Goal: Task Accomplishment & Management: Use online tool/utility

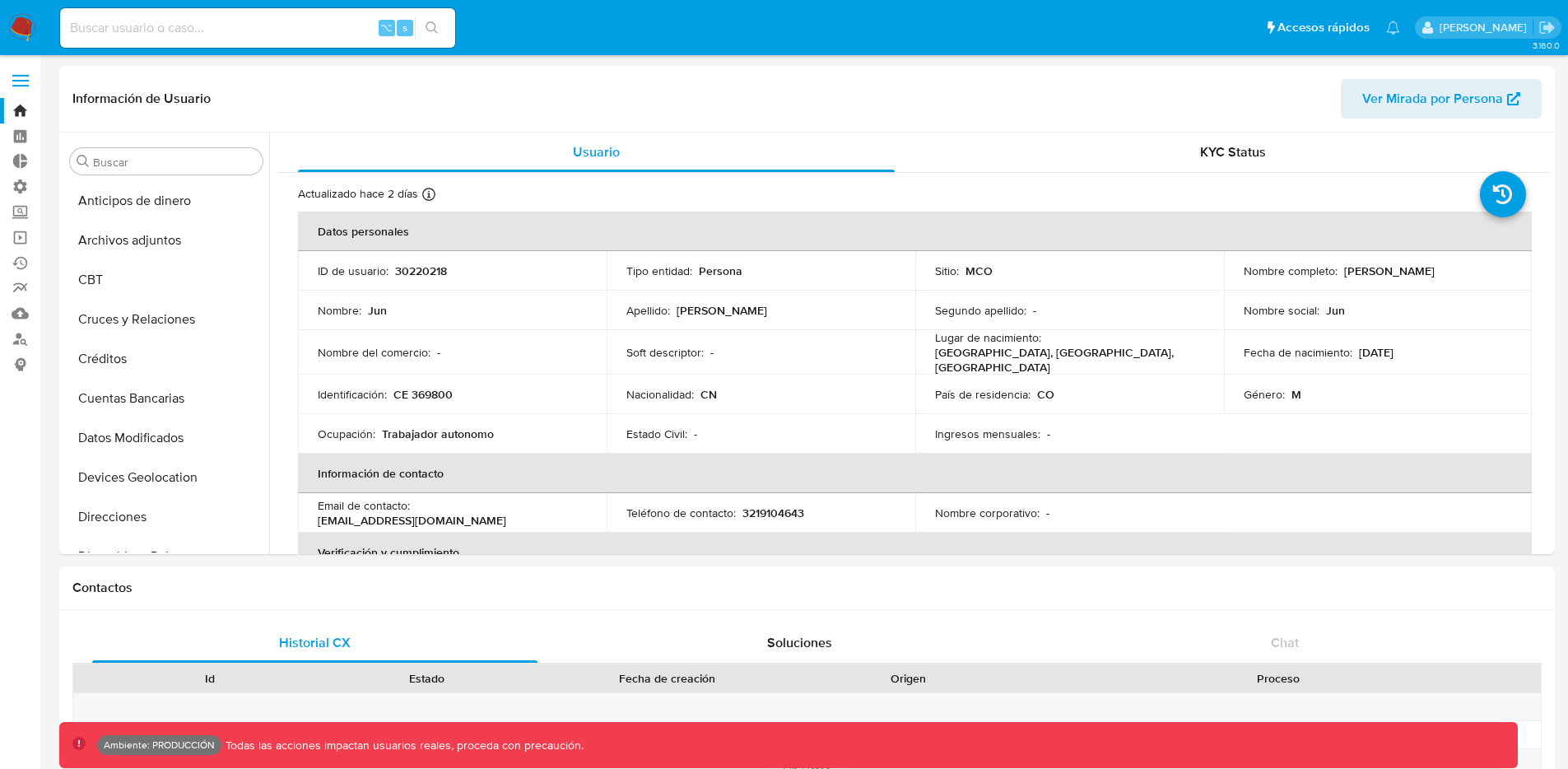
select select "10"
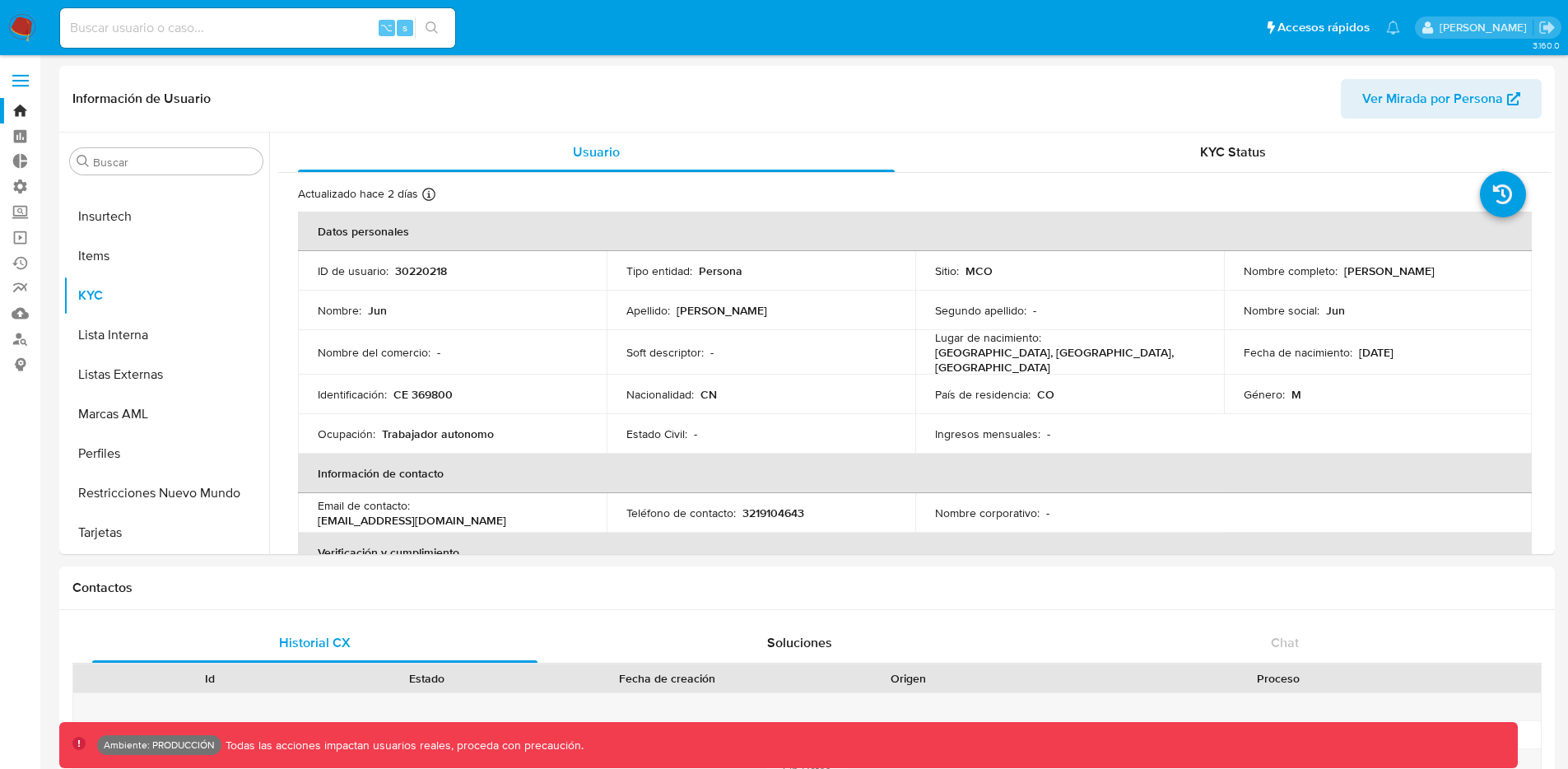
click at [30, 79] on label at bounding box center [20, 81] width 41 height 35
click at [0, 0] on input "checkbox" at bounding box center [0, 0] width 0 height 0
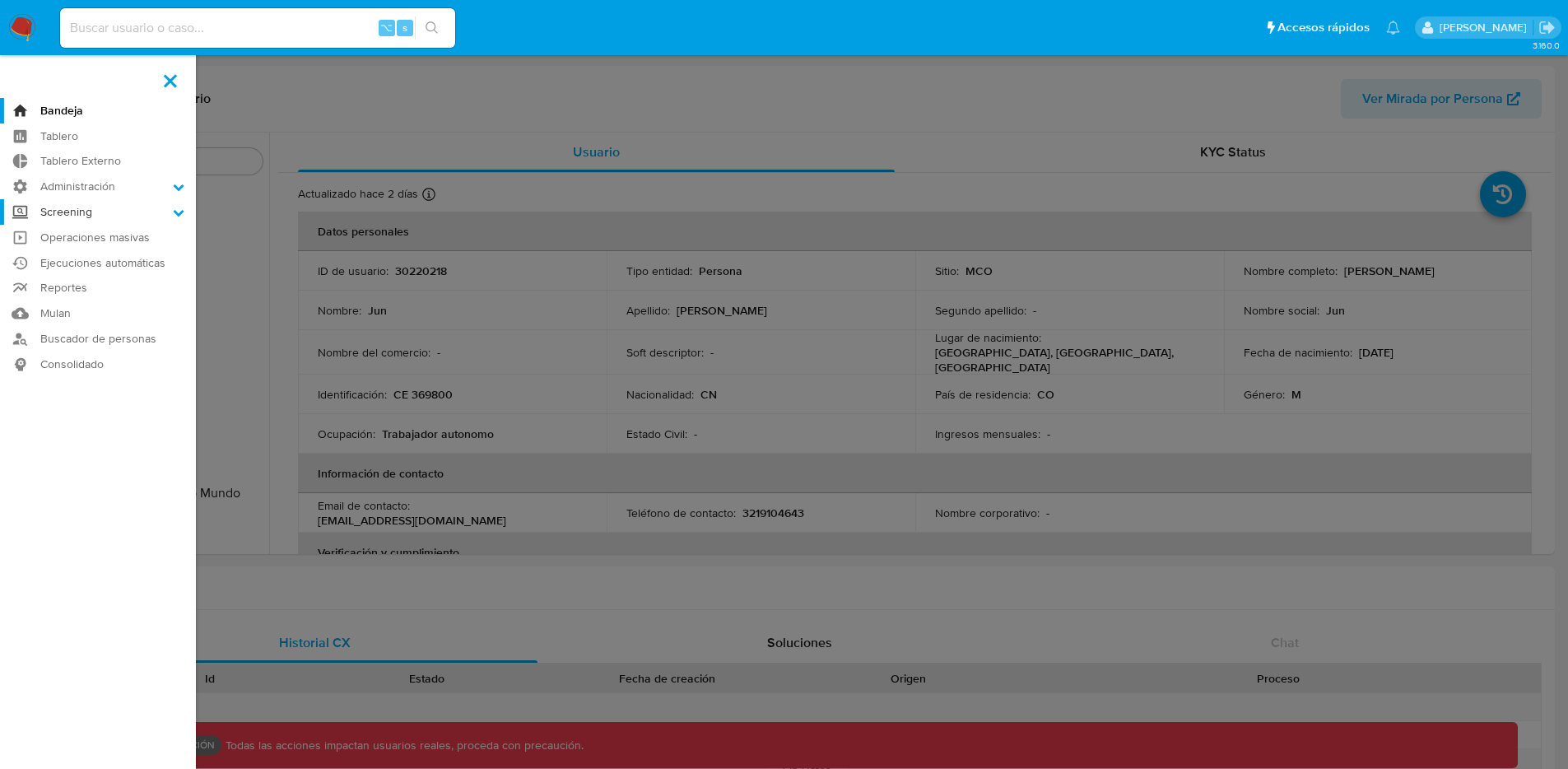
click at [132, 219] on label "Screening" at bounding box center [97, 212] width 196 height 26
click at [0, 0] on input "Screening" at bounding box center [0, 0] width 0 height 0
click at [124, 239] on link "Administrador de Listas" at bounding box center [97, 235] width 196 height 21
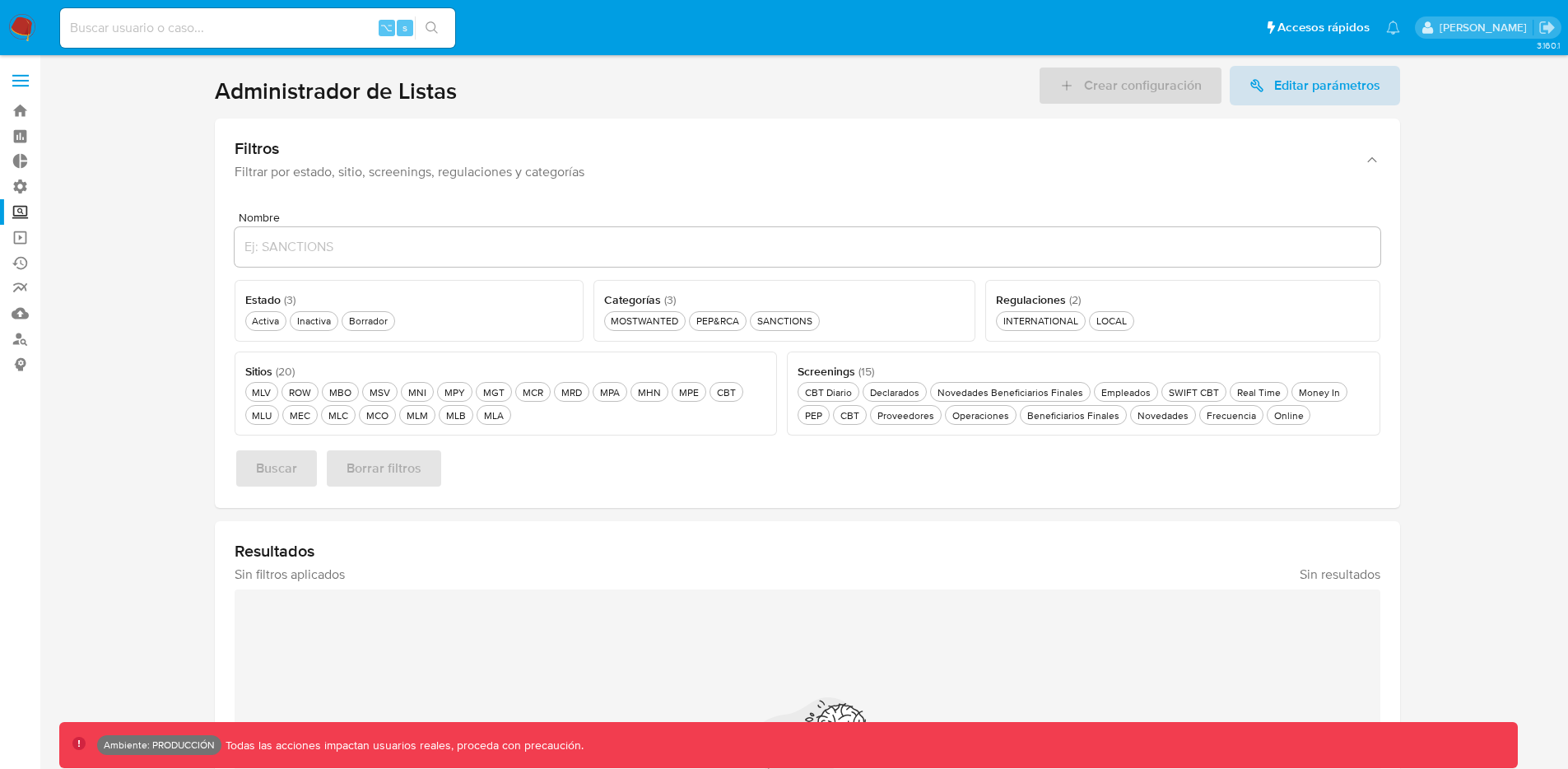
click at [1269, 81] on span "Editar parámetros" at bounding box center [1316, 85] width 131 height 39
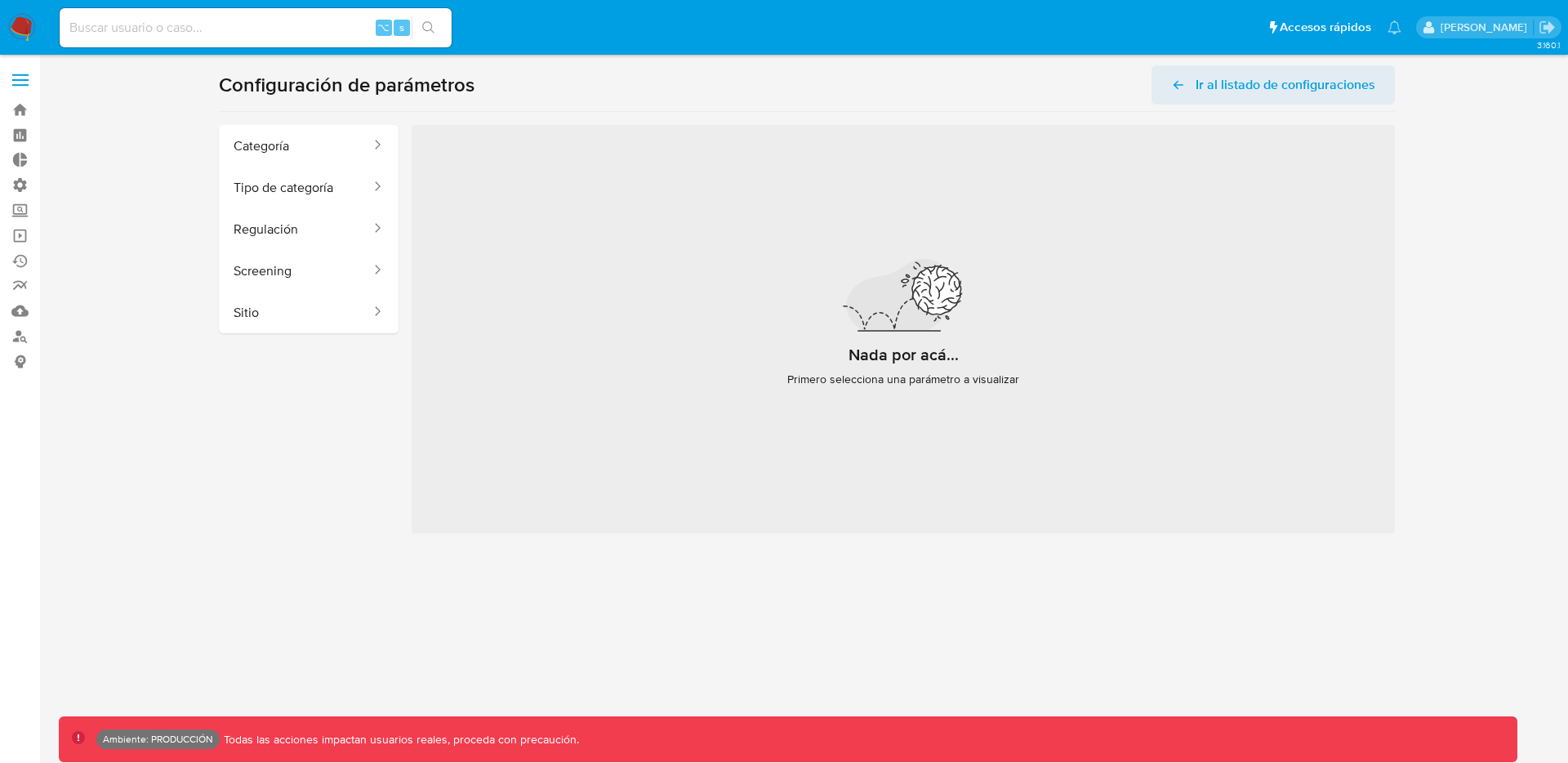
click at [1243, 84] on span "Ir al listado de configuraciones" at bounding box center [1285, 84] width 180 height 39
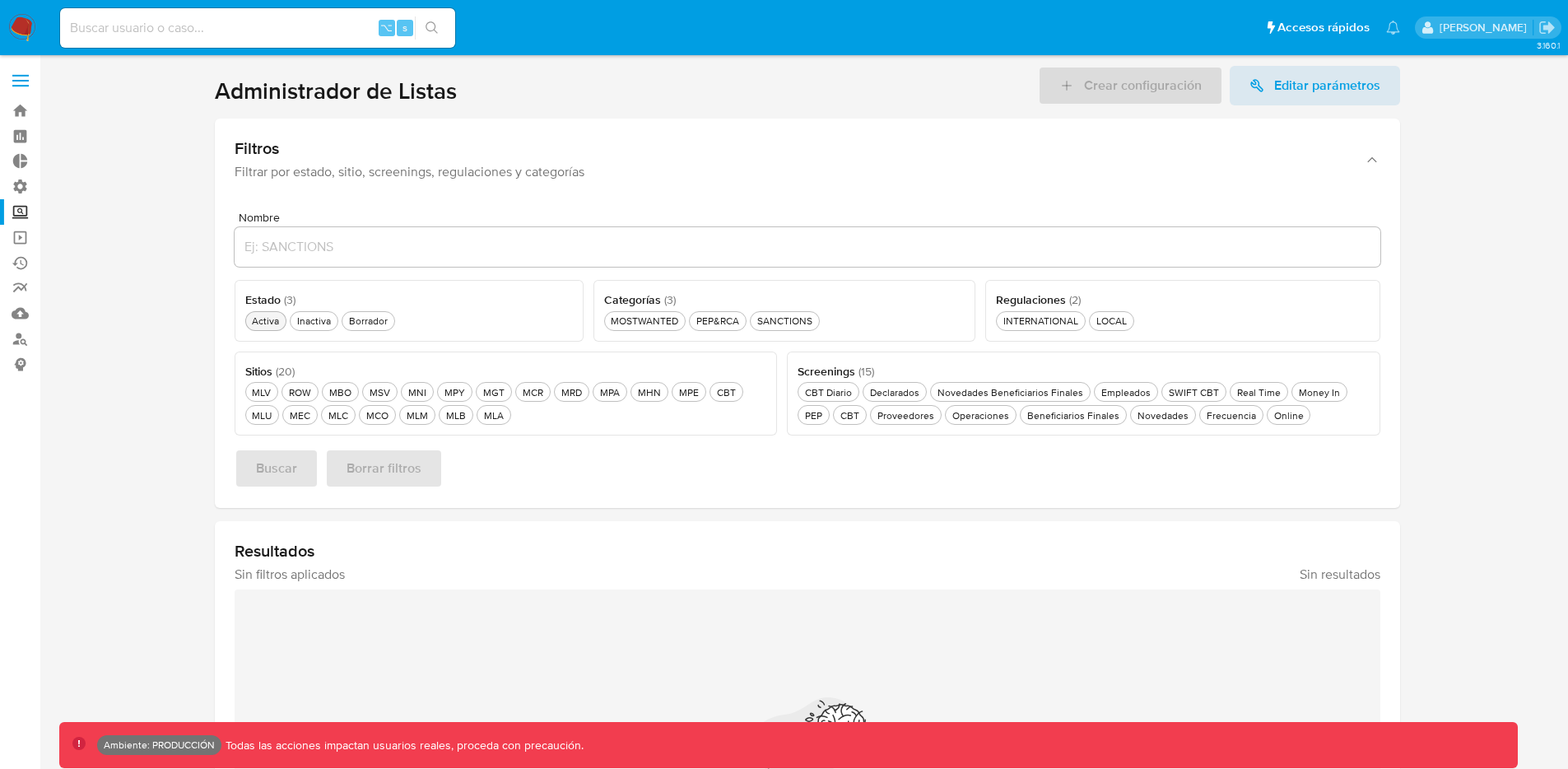
drag, startPoint x: 261, startPoint y: 319, endPoint x: 275, endPoint y: 330, distance: 17.8
click at [261, 319] on div "Activa Activa" at bounding box center [265, 320] width 34 height 14
click at [497, 414] on div "MLA MLA" at bounding box center [494, 415] width 26 height 14
drag, startPoint x: 1276, startPoint y: 410, endPoint x: 1218, endPoint y: 417, distance: 58.4
click at [1275, 410] on div "Online Online" at bounding box center [1289, 415] width 36 height 14
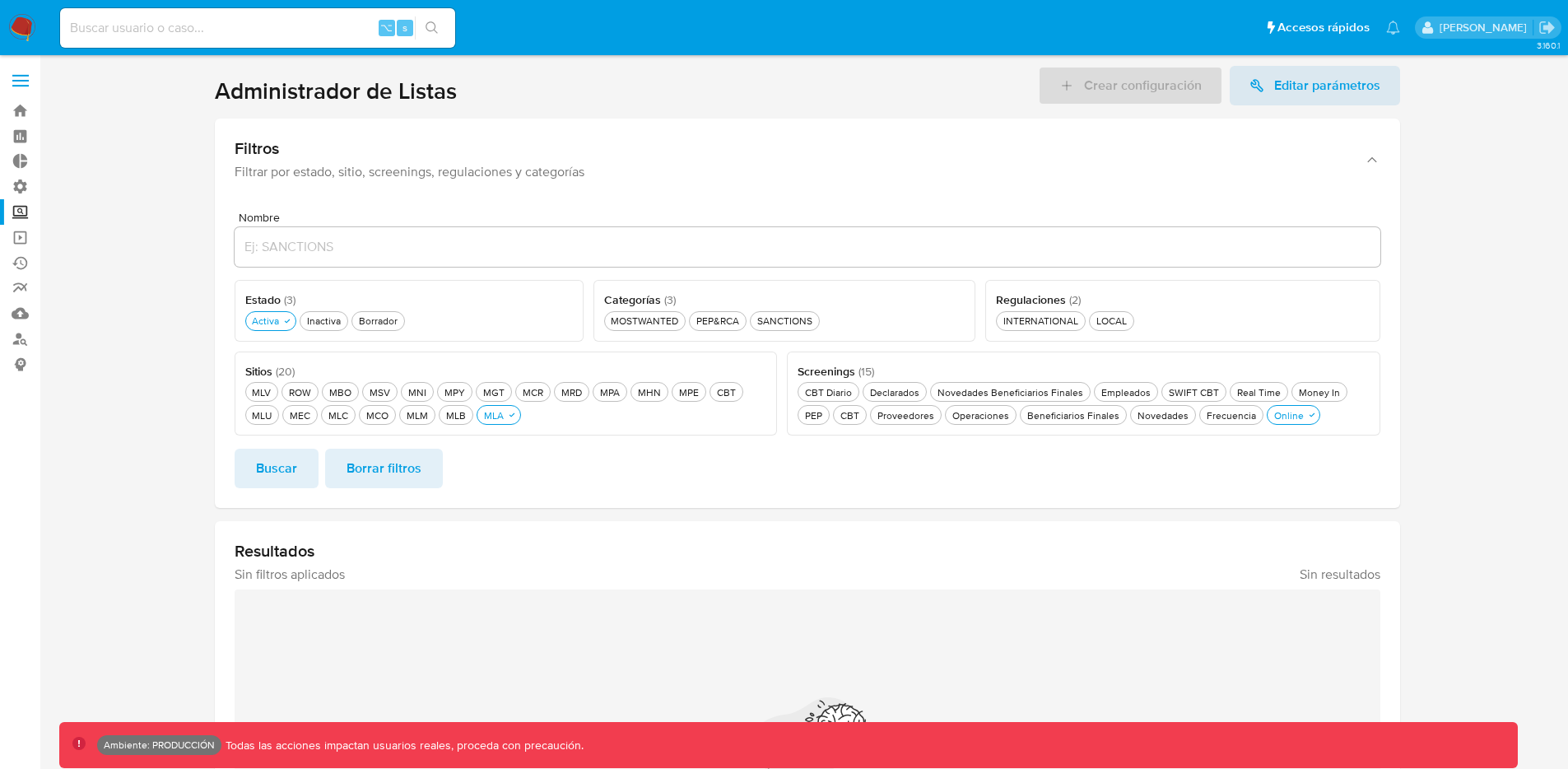
click at [292, 470] on span "Buscar" at bounding box center [276, 468] width 41 height 36
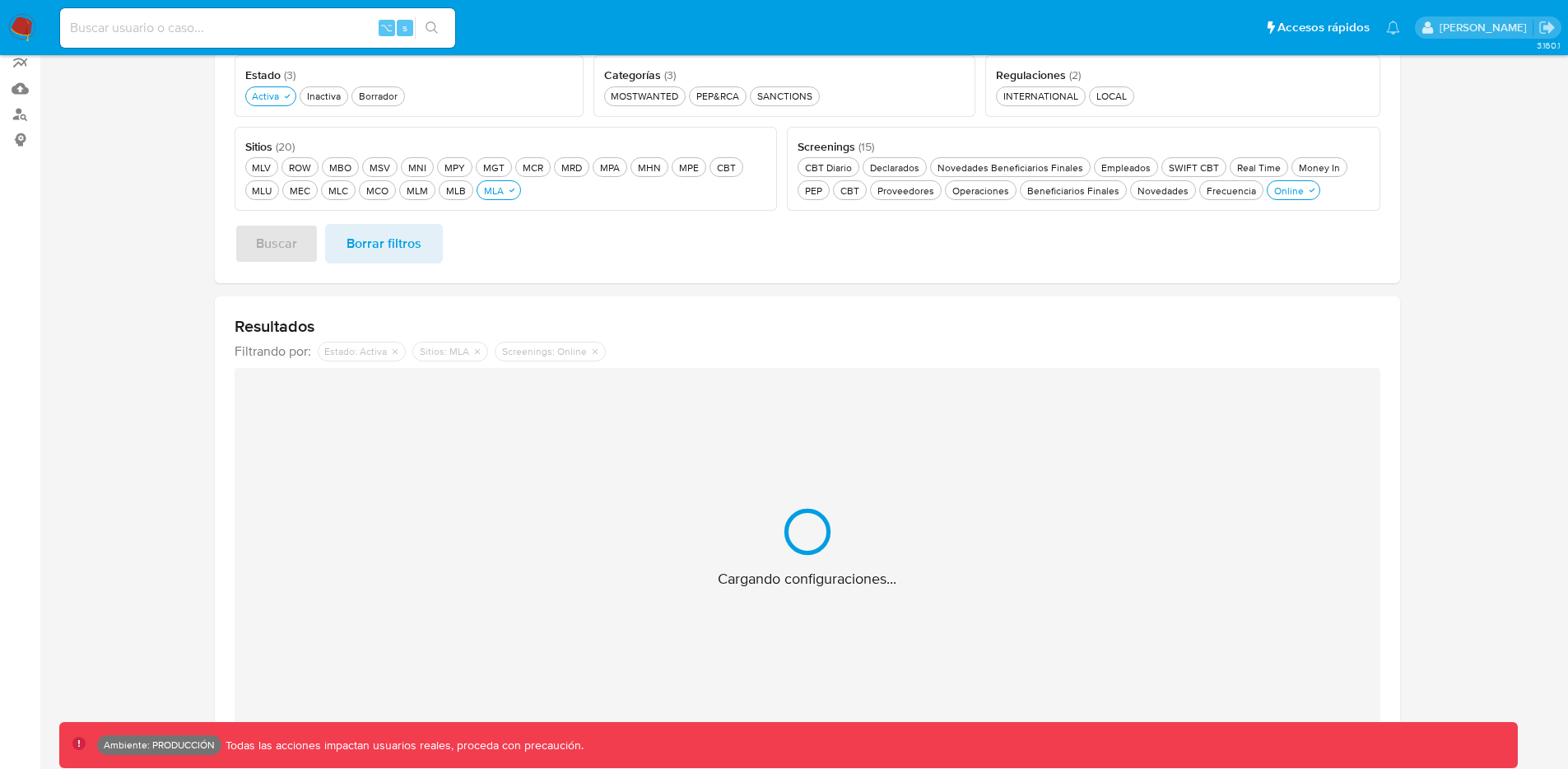
scroll to position [271, 0]
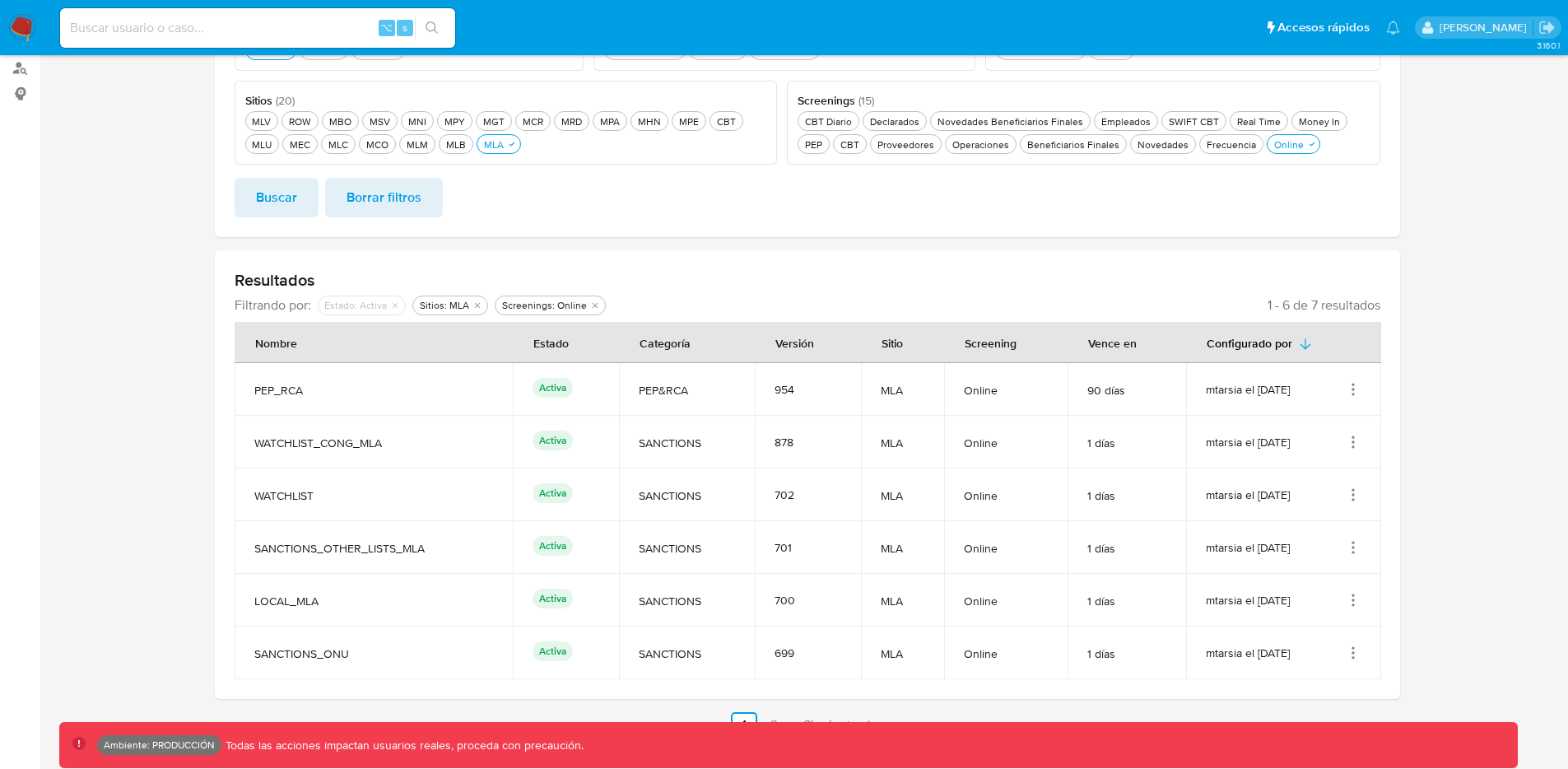
click at [1348, 394] on icon "Acciones" at bounding box center [1353, 389] width 16 height 16
click at [1325, 429] on button "Ver detalles" at bounding box center [1287, 427] width 149 height 44
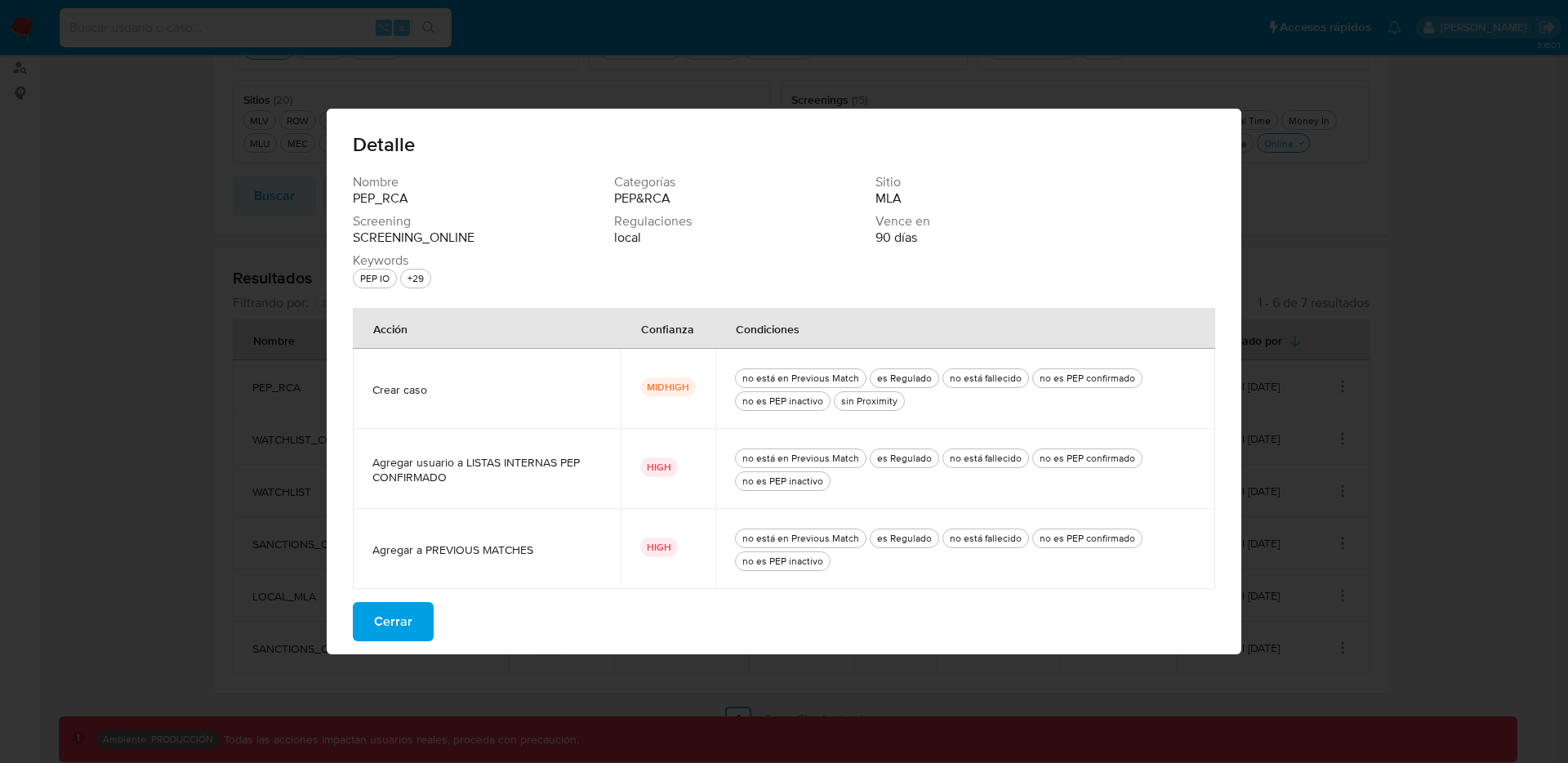
click at [421, 613] on button "Cerrar" at bounding box center [392, 621] width 80 height 39
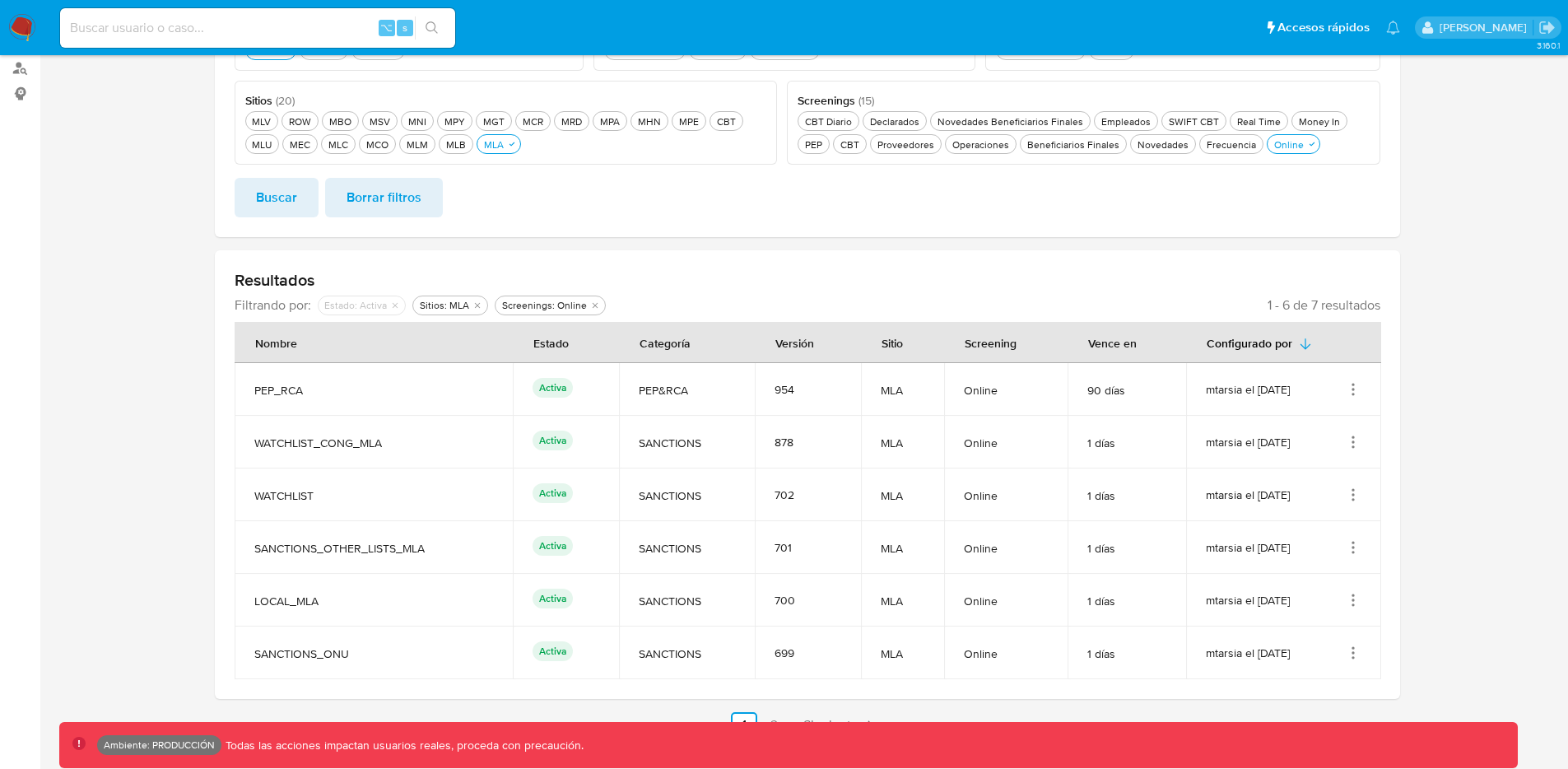
click at [1352, 386] on icon "Acciones" at bounding box center [1353, 389] width 16 height 16
click at [1309, 423] on button "Ver detalles" at bounding box center [1287, 427] width 149 height 44
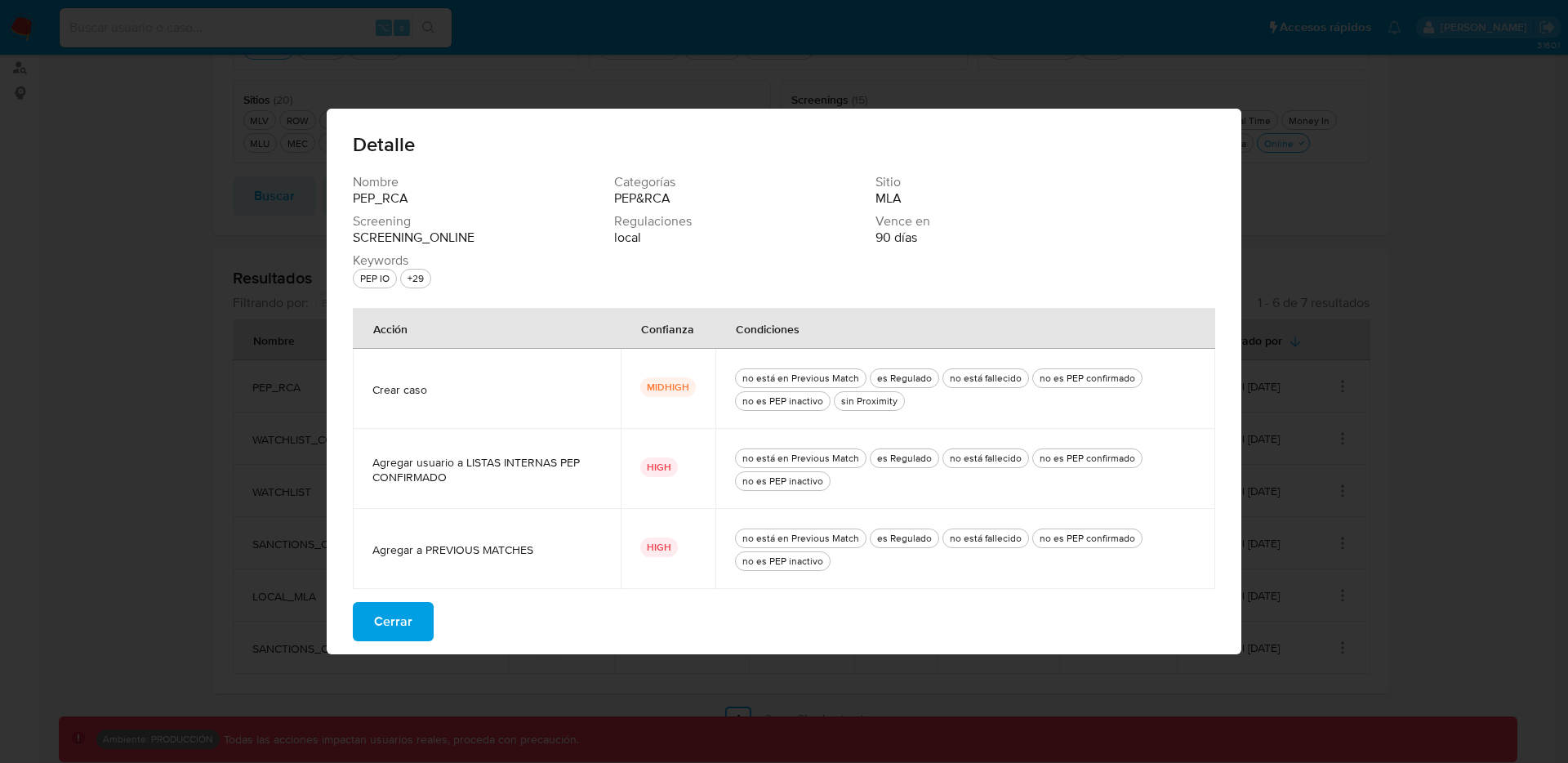
click at [1399, 381] on div "Detalle Nombre PEP_RCA Categorías PEP&RCA Sitio MLA Screening SCREENING_ONLINE …" at bounding box center [784, 382] width 1568 height 763
click at [400, 616] on span "Cerrar" at bounding box center [393, 622] width 38 height 36
